Goal: Task Accomplishment & Management: Use online tool/utility

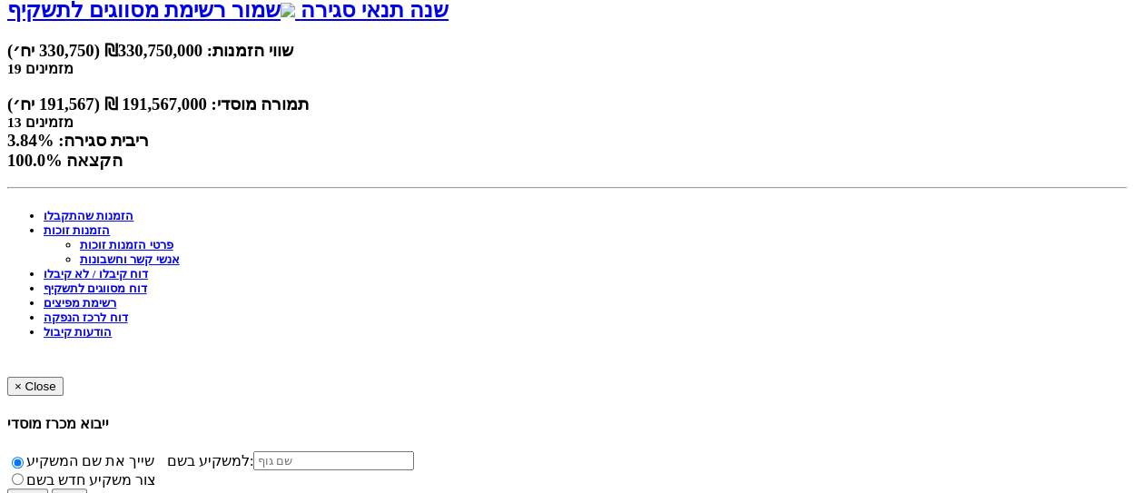
scroll to position [723, 0]
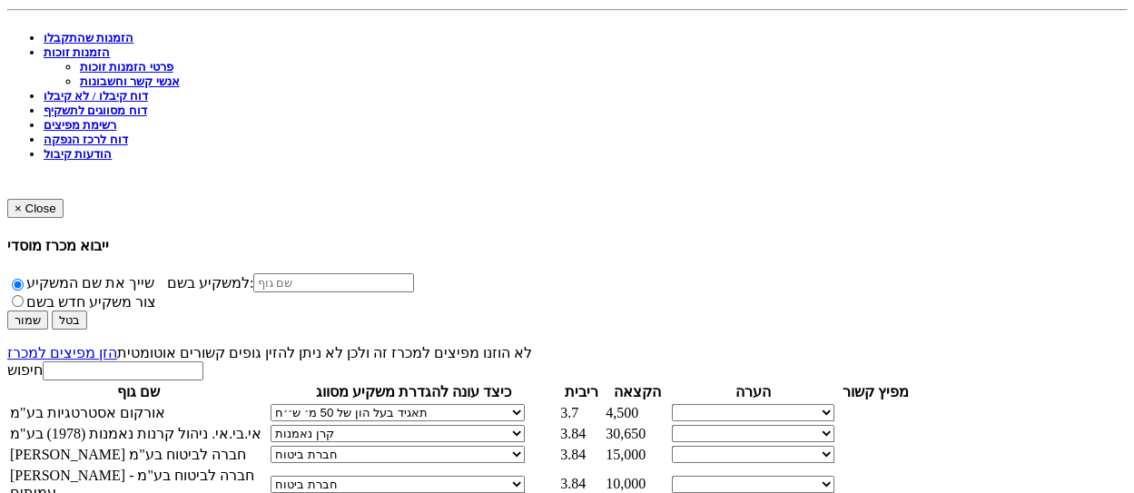
select select "קופת גמל / קרן פנסיה"
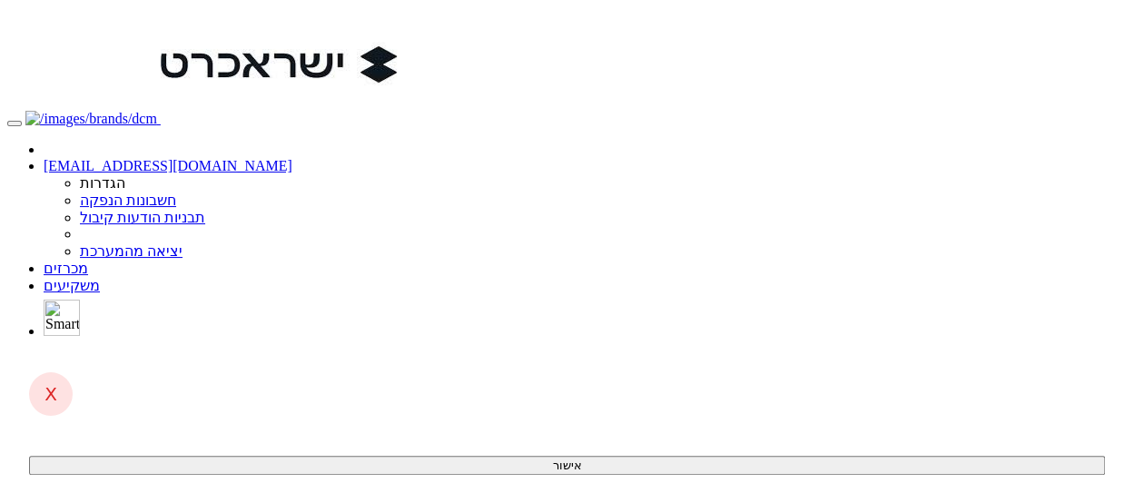
scroll to position [0, 0]
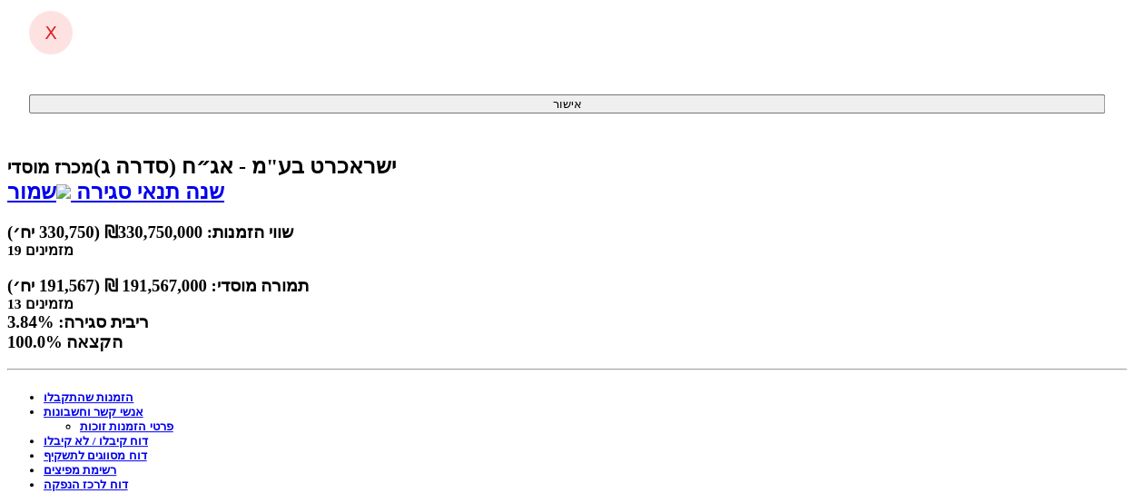
scroll to position [636, 0]
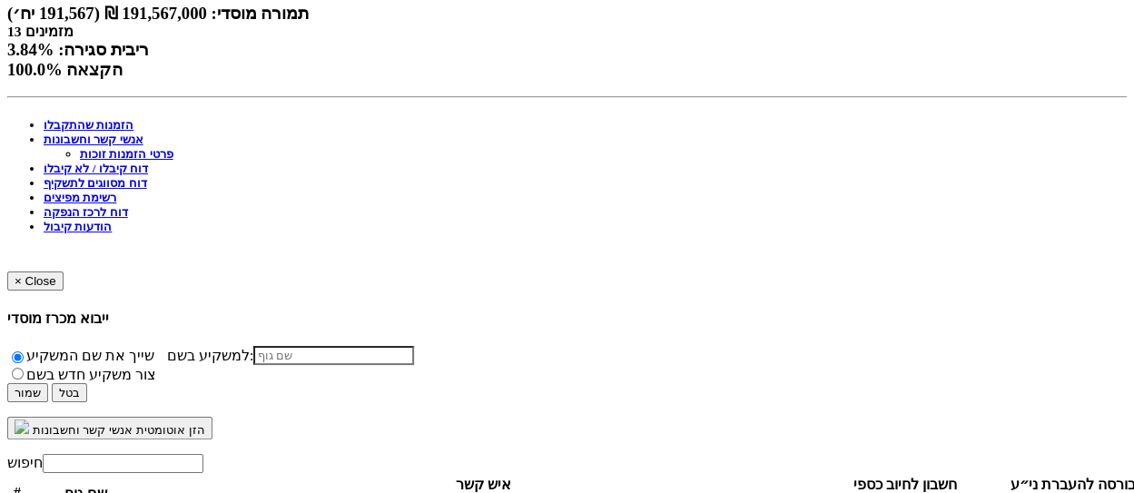
select select "65415128d3eba2be2c4b46dc"
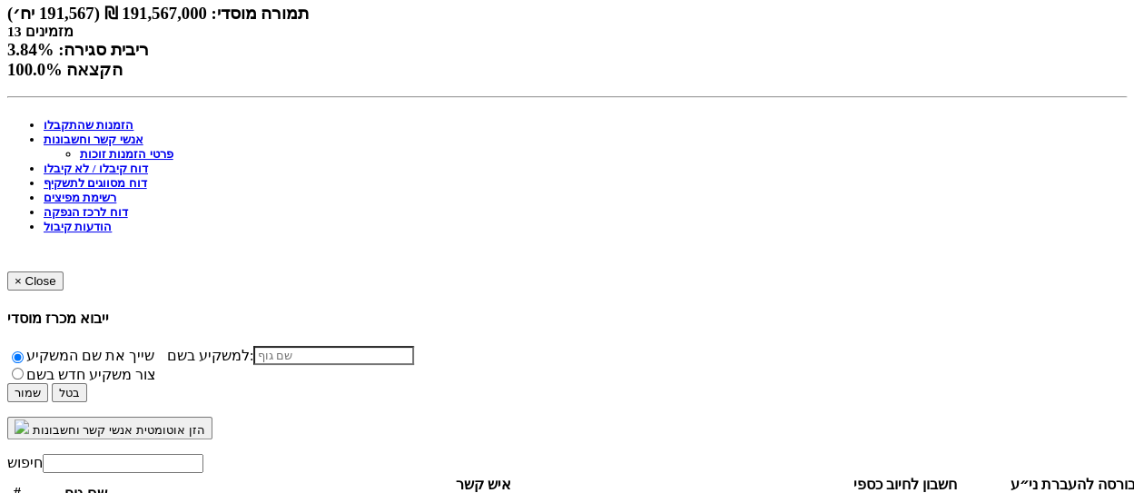
select select "new_contact"
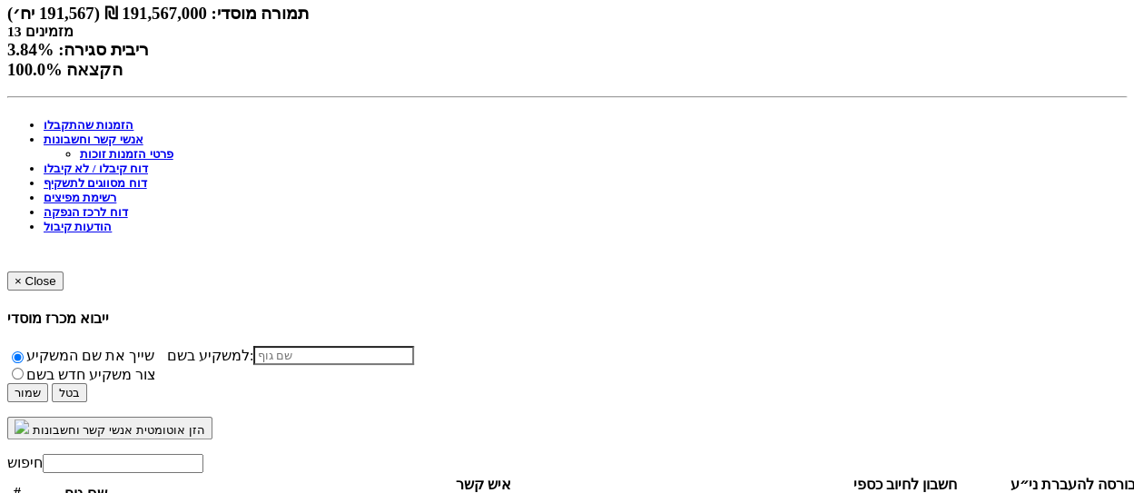
select select
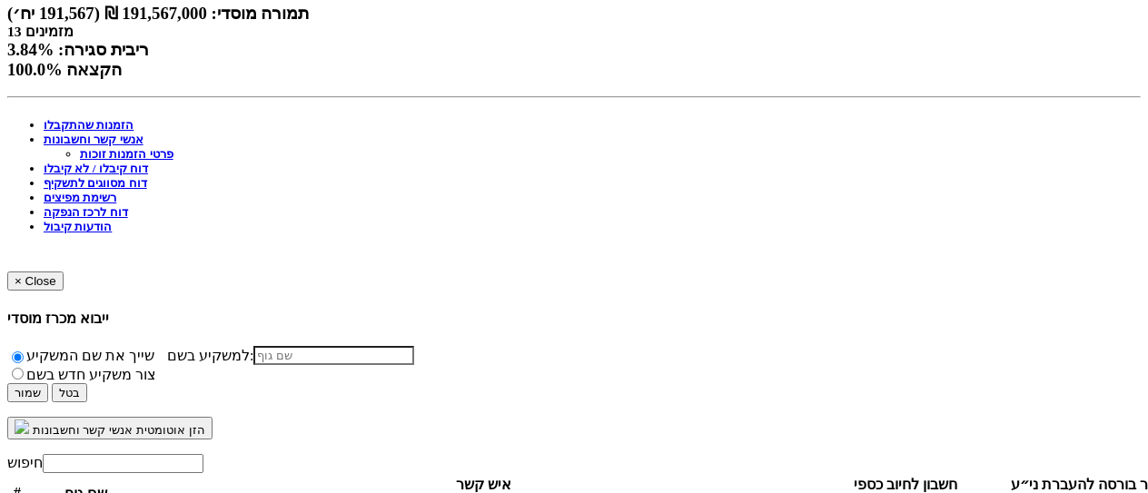
type input "t"
type input "אסף"
paste input "אסף נגר <asaf-n@ayalon-ins.co.il>"
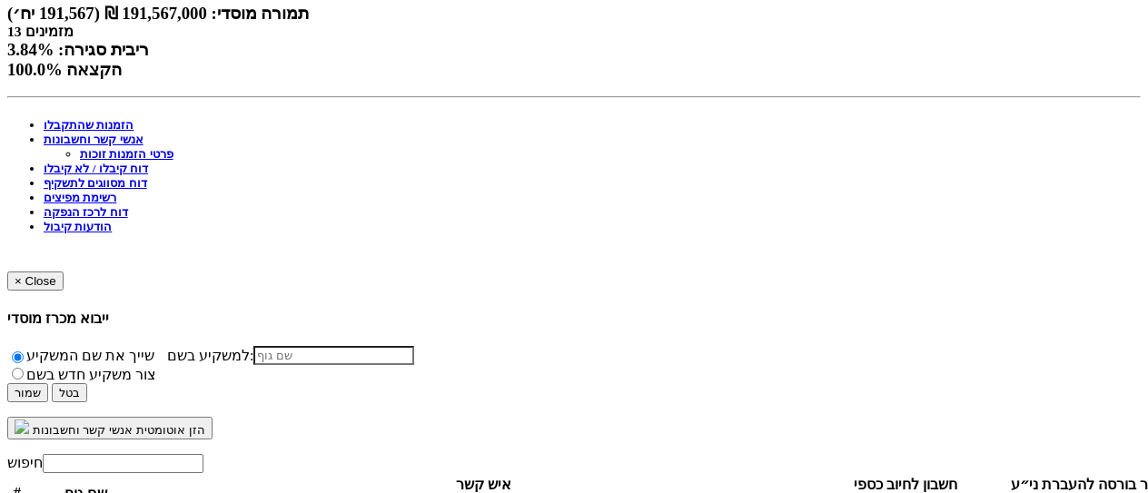
type input "אסף נגר <asaf-n@ayalon-ins.co.il>"
drag, startPoint x: 764, startPoint y: 302, endPoint x: 859, endPoint y: 308, distance: 95.6
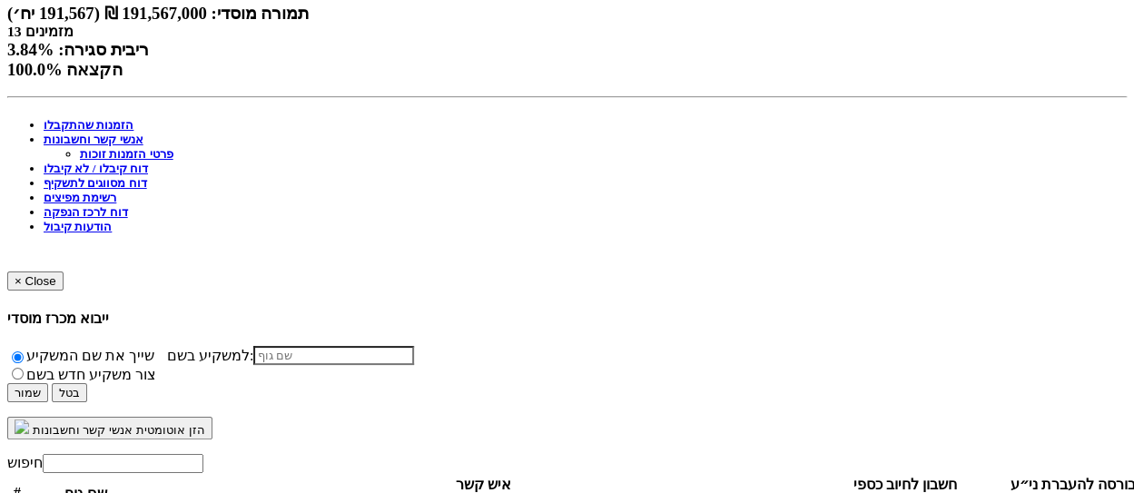
select select "new_contact"
select select
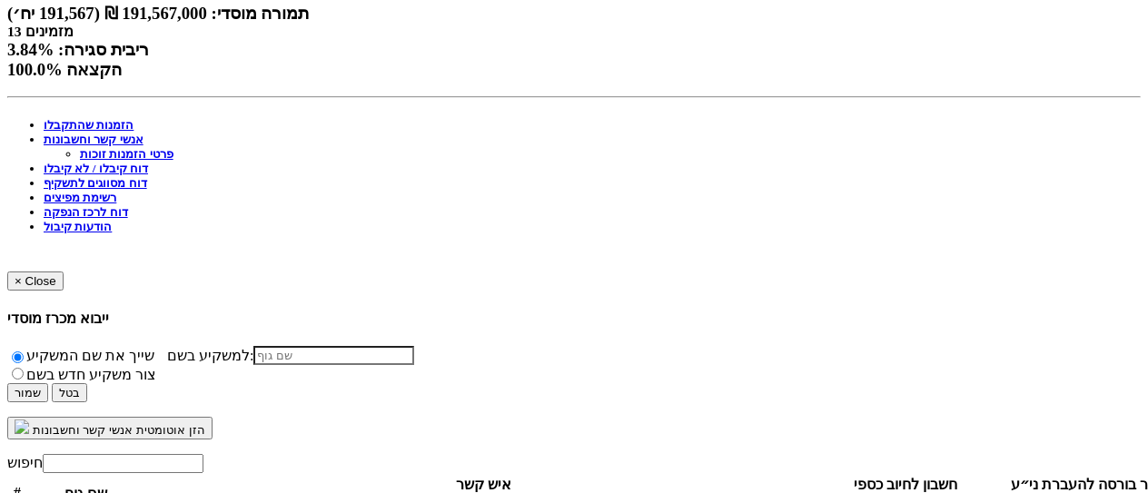
type input "אסף נגר"
paste input "אסף נגר <asaf-n@ayalon-ins.co.il>"
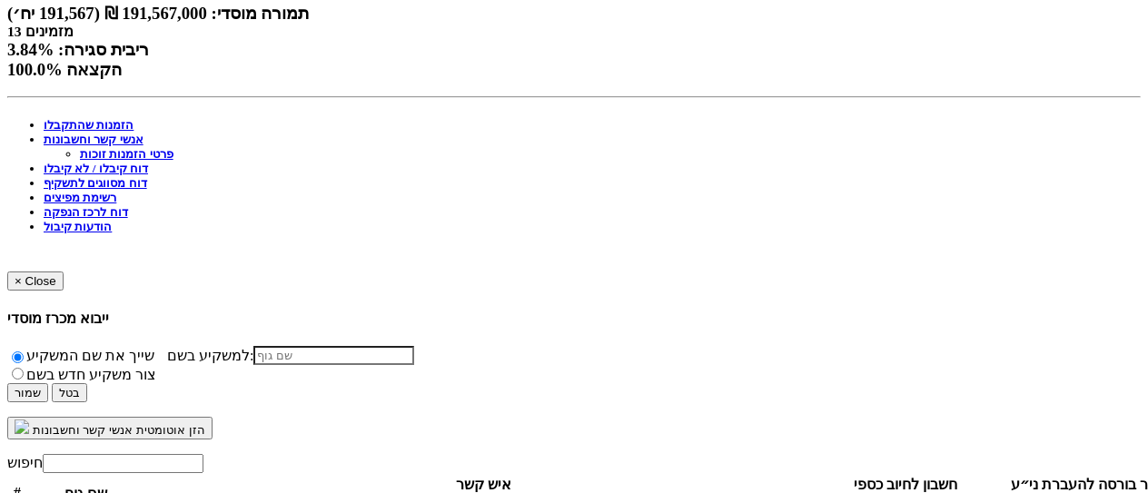
type input "asaf-n@ayalon-ins.co.il"
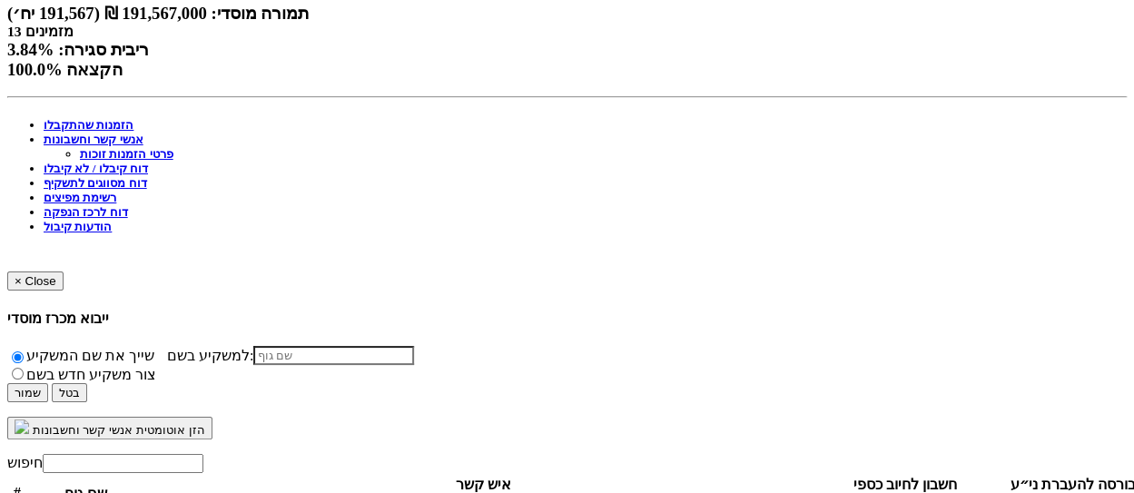
select select "new_contact"
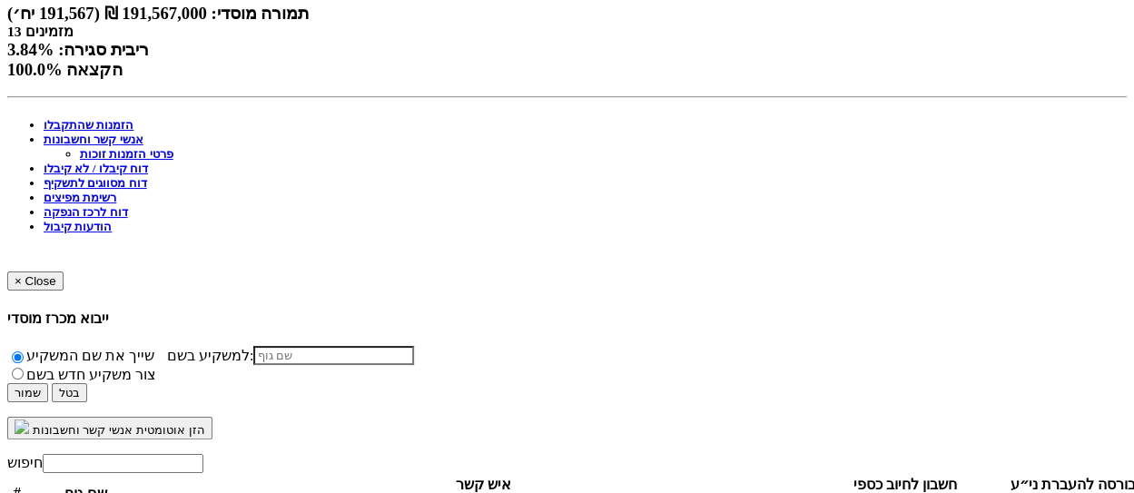
select select
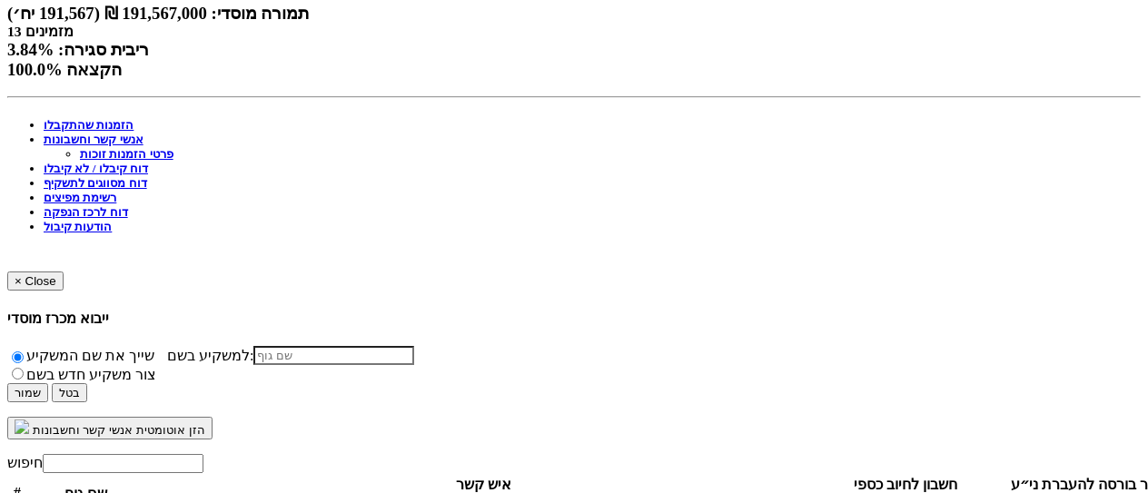
type input "אריק גנל"
paste input "shaymor@migdal.co.il"
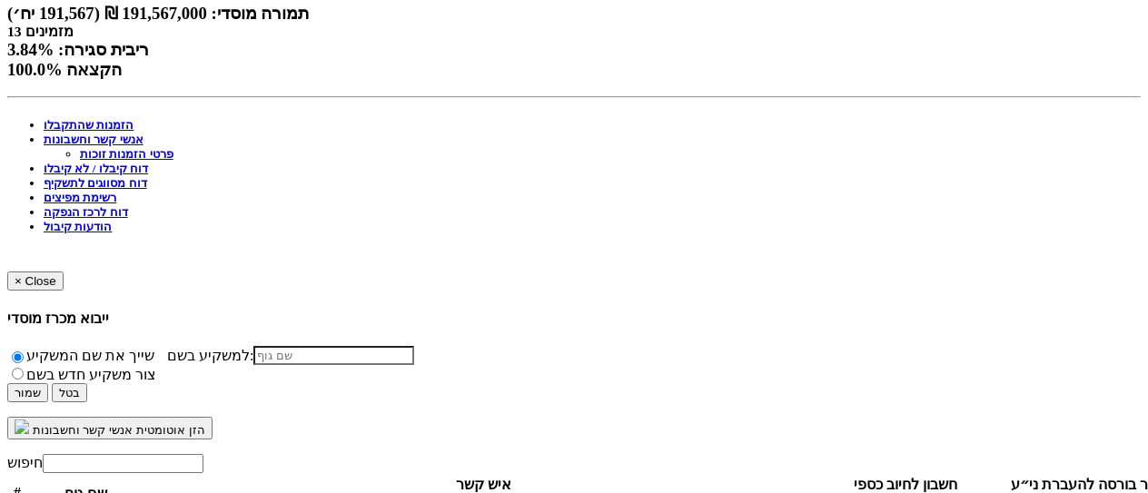
type input "shaymor@migdal.co.il"
drag, startPoint x: 750, startPoint y: 131, endPoint x: 1040, endPoint y: 131, distance: 289.7
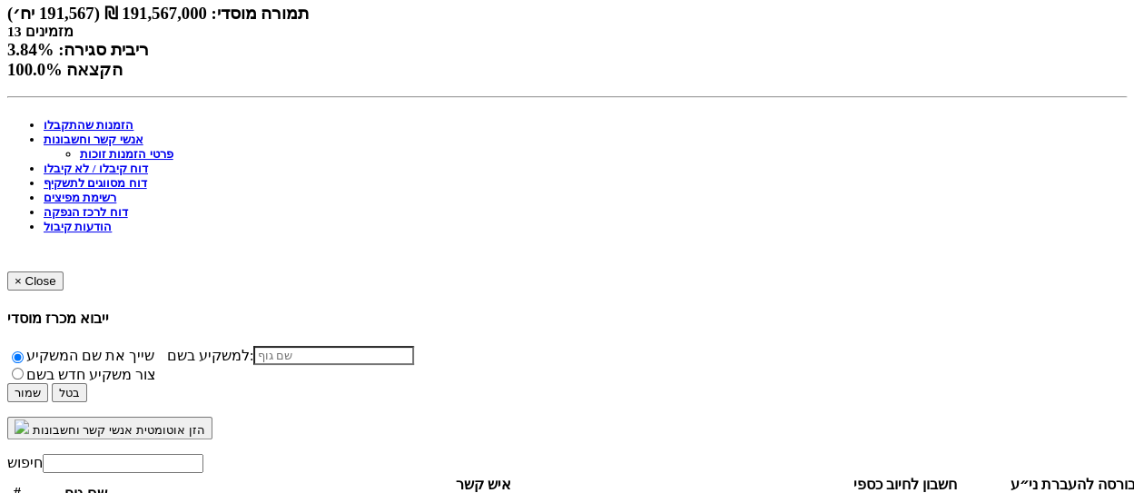
select select "new_contact"
select select
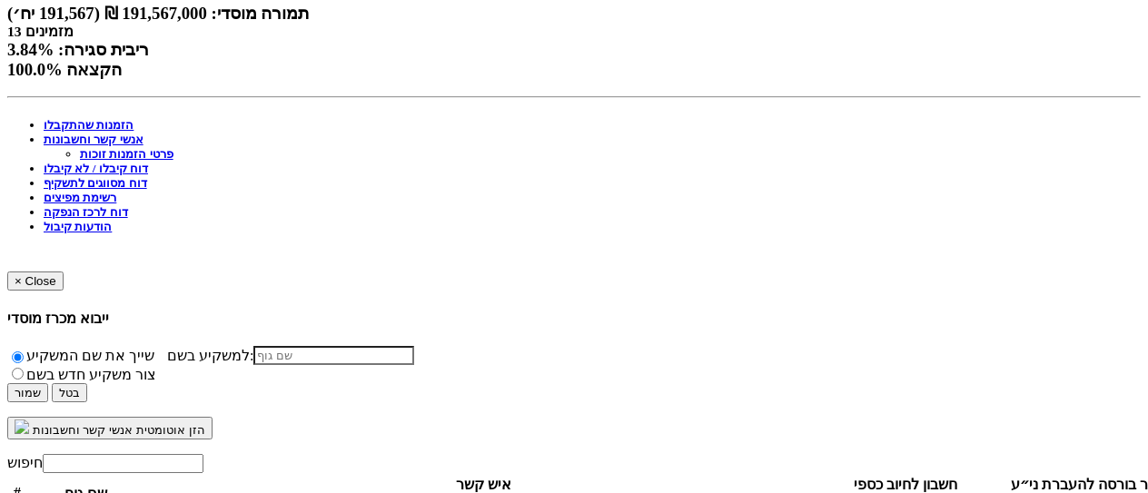
type input "שי מורד"
paste input "shaymor@migdal.co.il"
type input "shaymor@migdal.co.il"
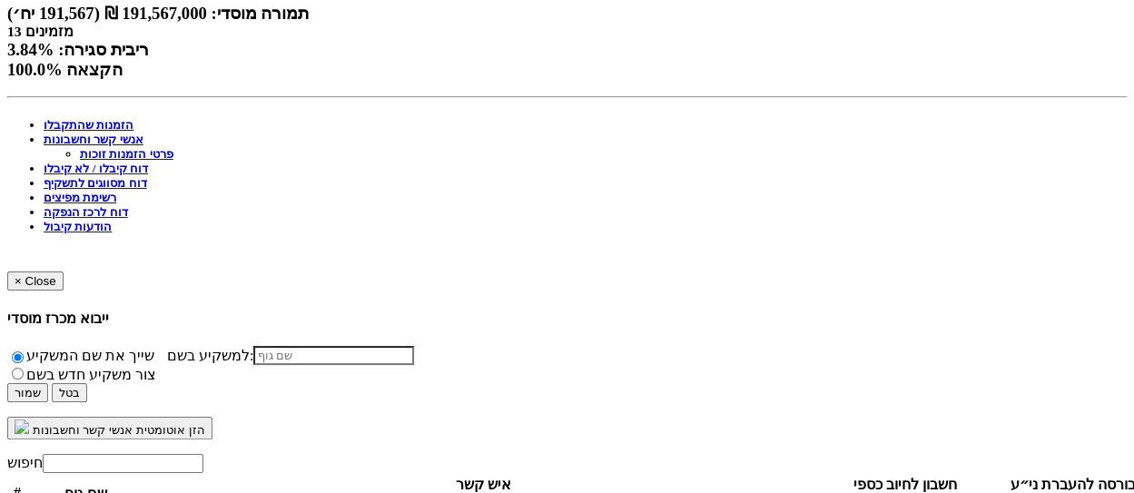
select select "63e3ebf01d6ec0607f560eb2"
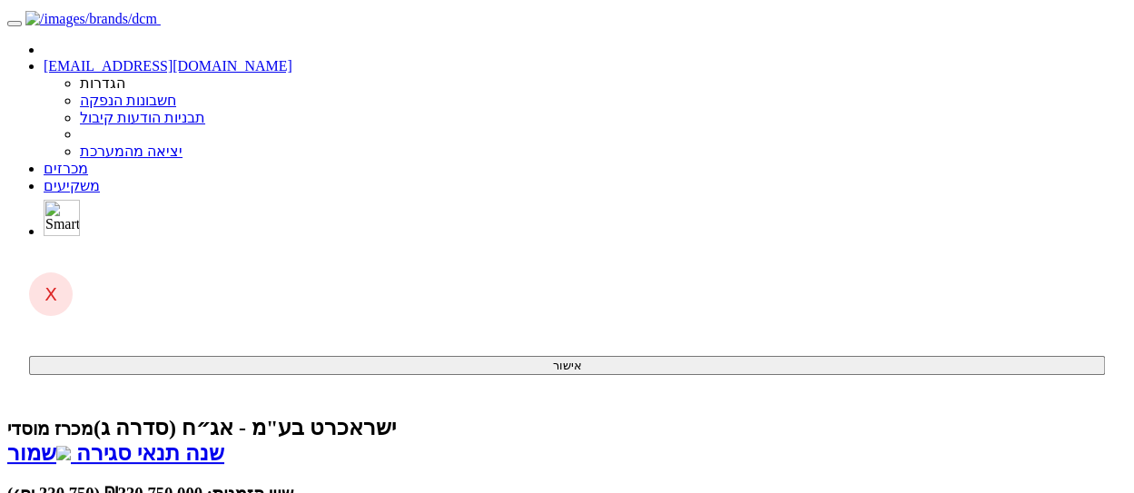
scroll to position [193, 0]
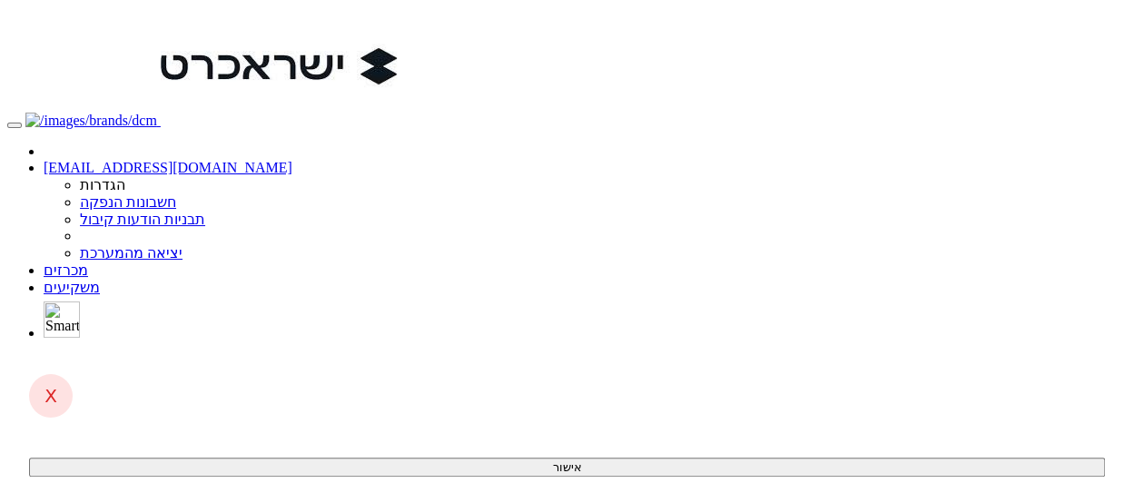
click at [88, 262] on link "מכרזים" at bounding box center [66, 269] width 44 height 15
